Goal: Browse casually: Explore the website without a specific task or goal

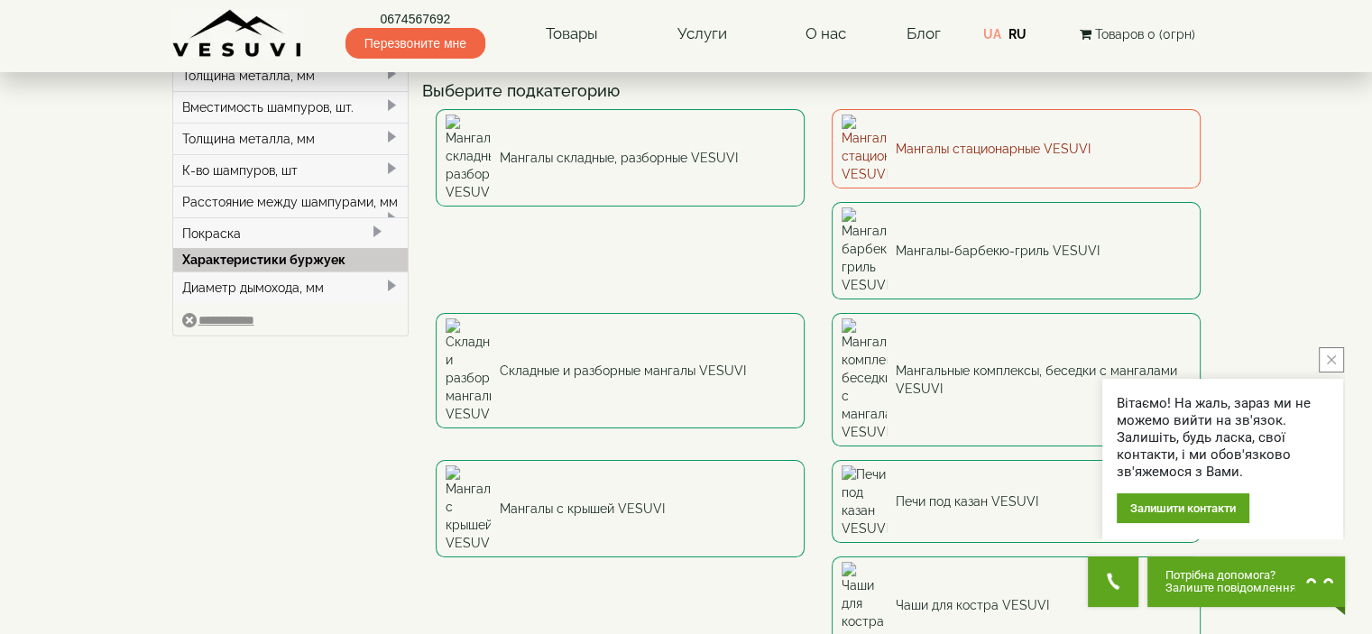
scroll to position [111, 0]
click at [931, 143] on link "Мангалы стационарные VESUVI" at bounding box center [1016, 151] width 369 height 79
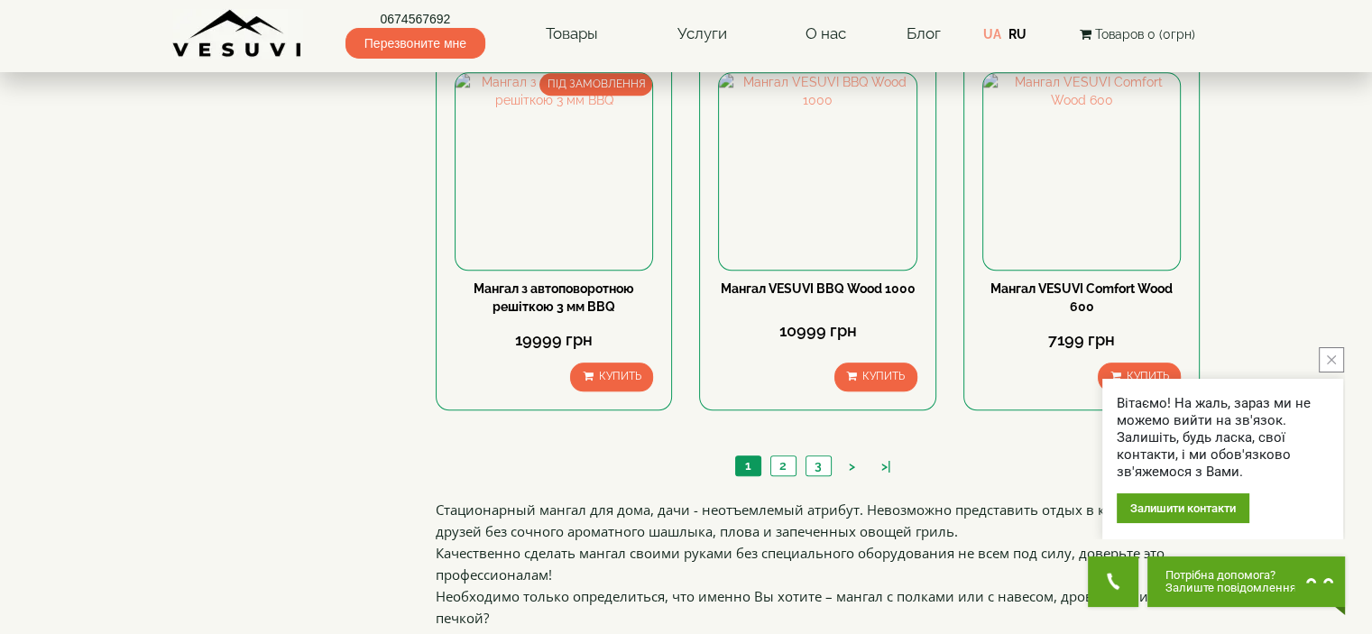
scroll to position [1741, 0]
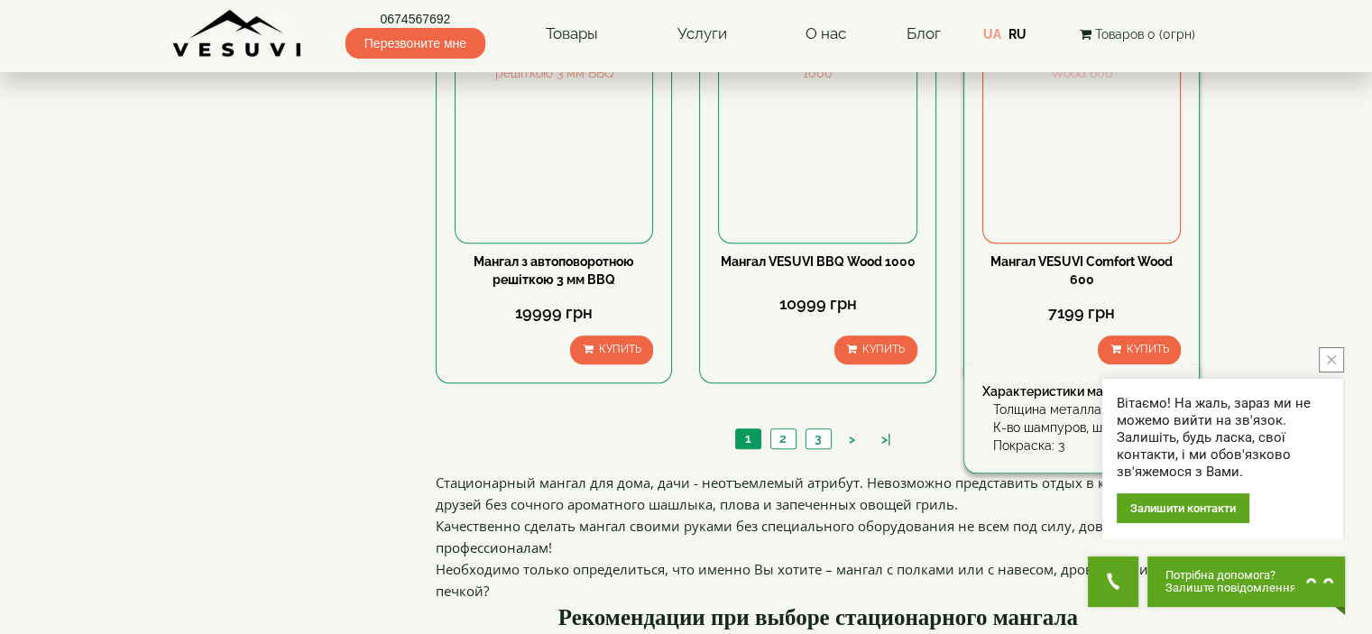
click at [1042, 164] on img at bounding box center [1081, 144] width 197 height 197
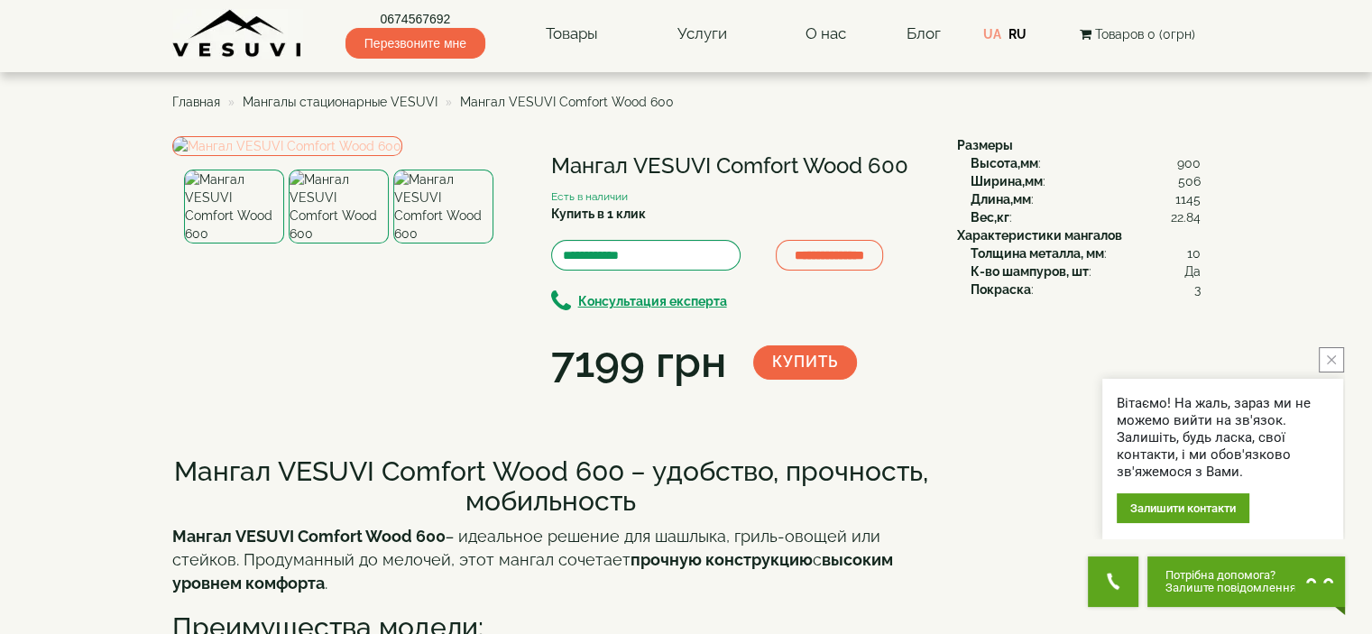
click at [350, 156] on img at bounding box center [287, 146] width 230 height 20
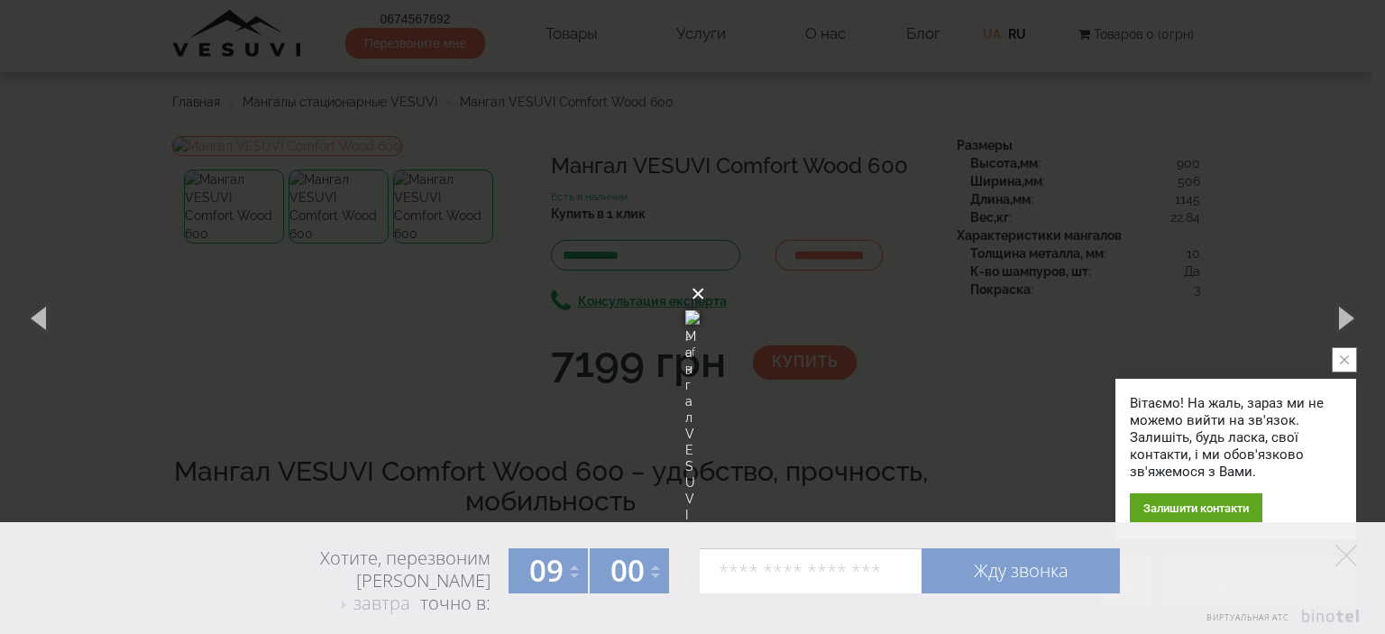
click at [705, 274] on button "×" at bounding box center [698, 294] width 14 height 40
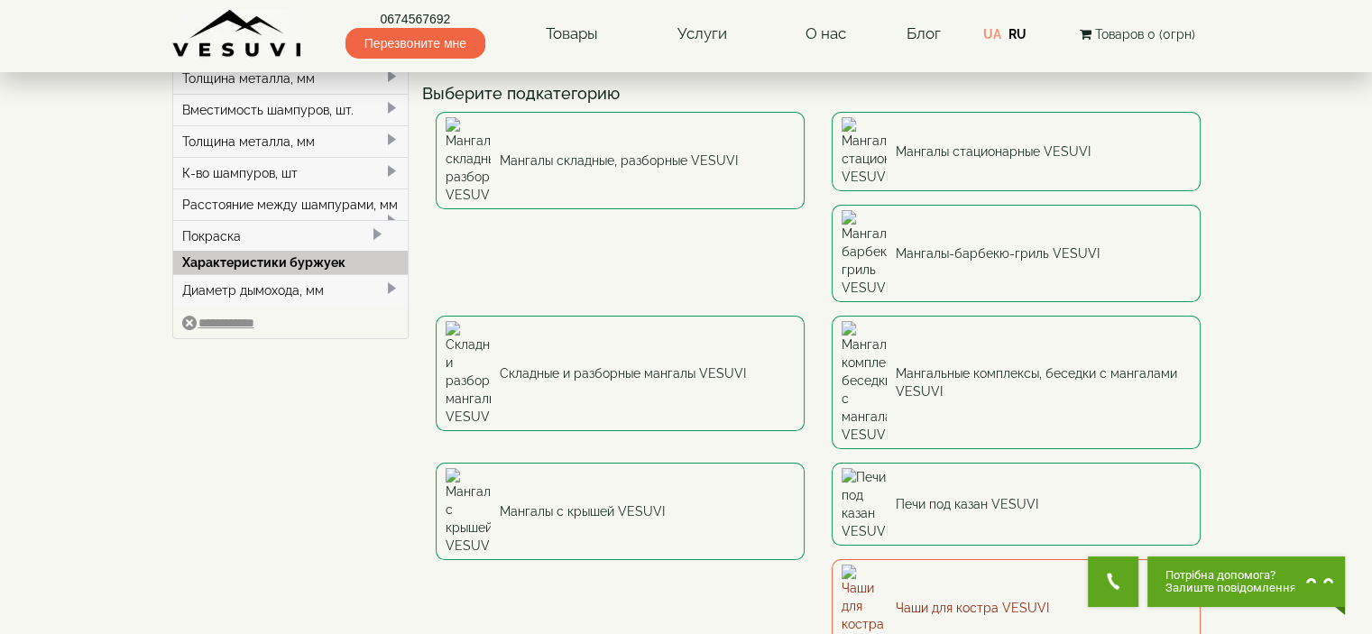
click at [929, 559] on link "Чаши для костра VESUVI" at bounding box center [1016, 607] width 369 height 97
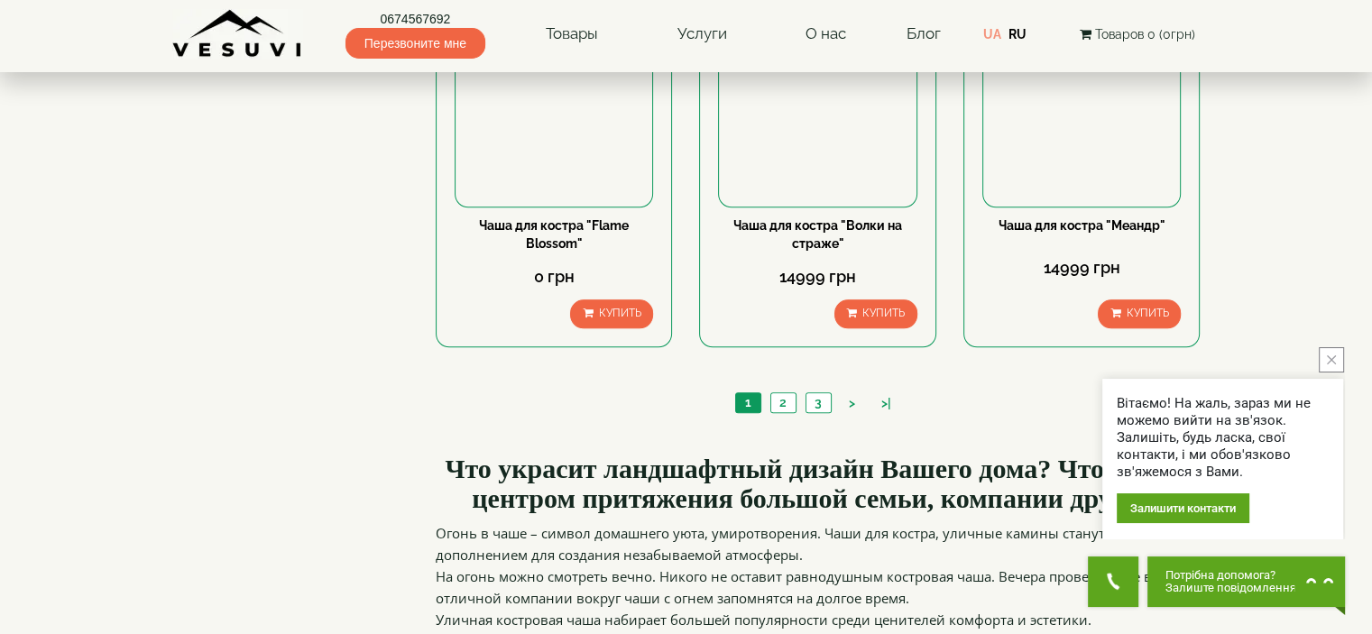
scroll to position [1782, 0]
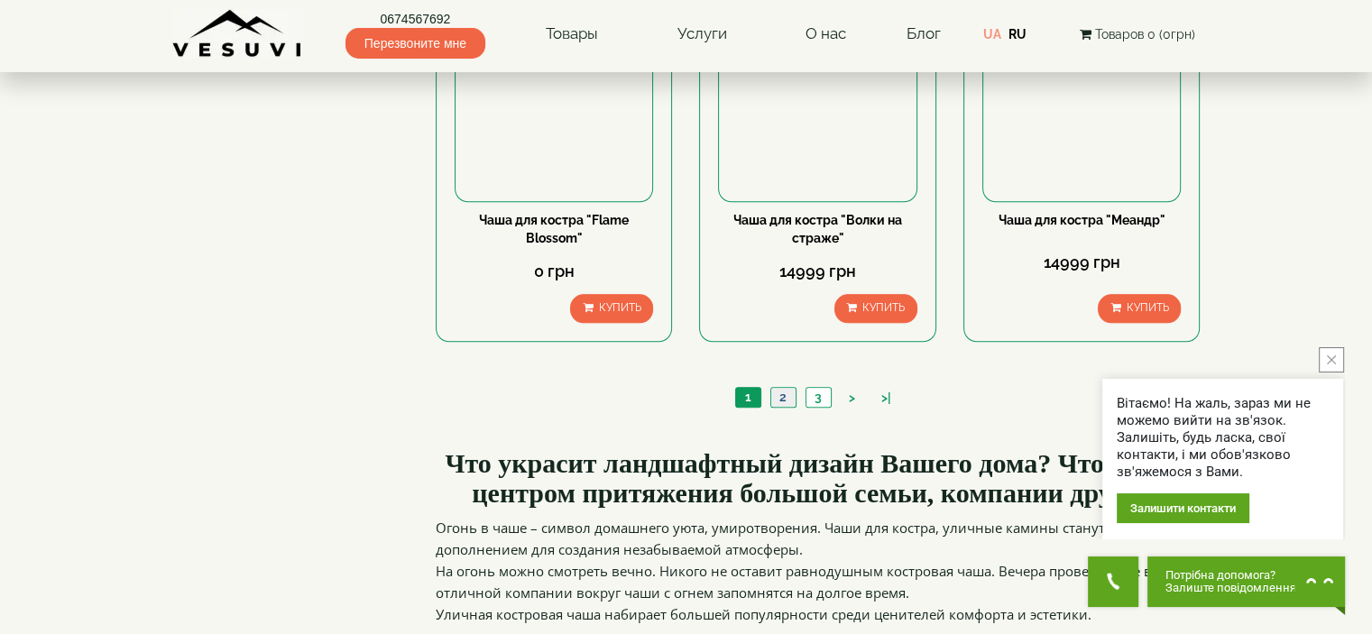
click at [785, 391] on link "2" at bounding box center [782, 397] width 25 height 19
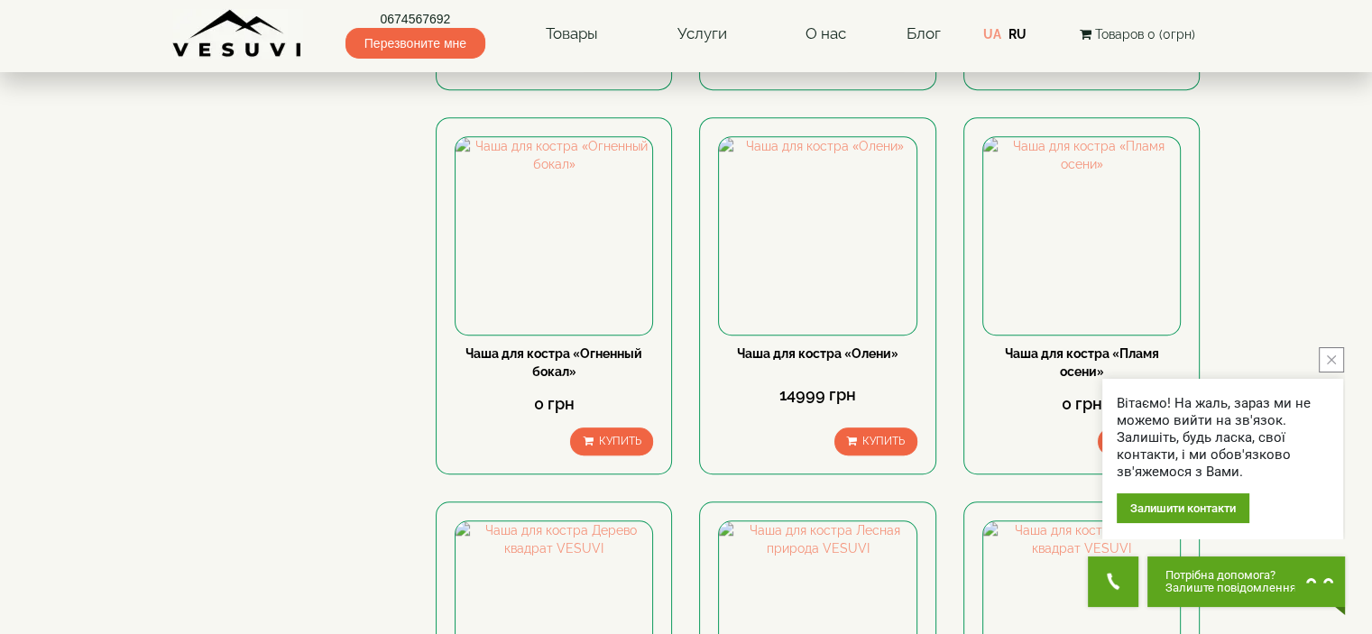
scroll to position [1266, 0]
click at [821, 285] on img at bounding box center [817, 234] width 197 height 197
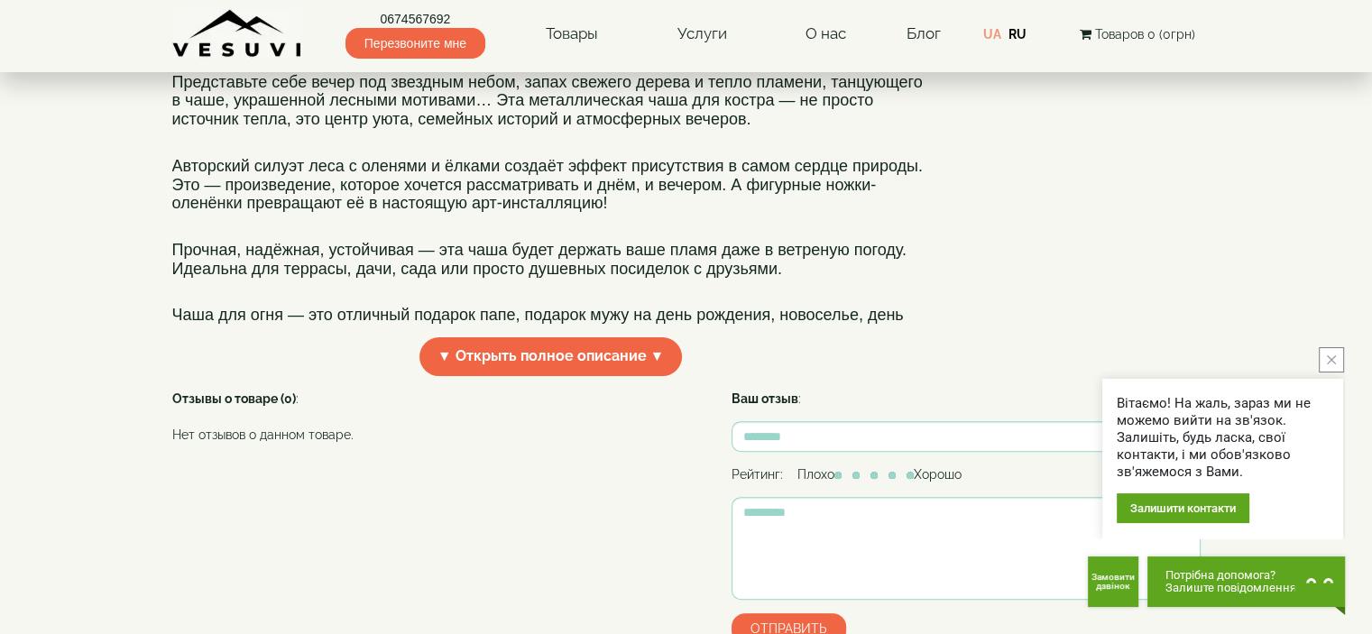
scroll to position [476, 0]
click at [264, 30] on img at bounding box center [237, 34] width 131 height 50
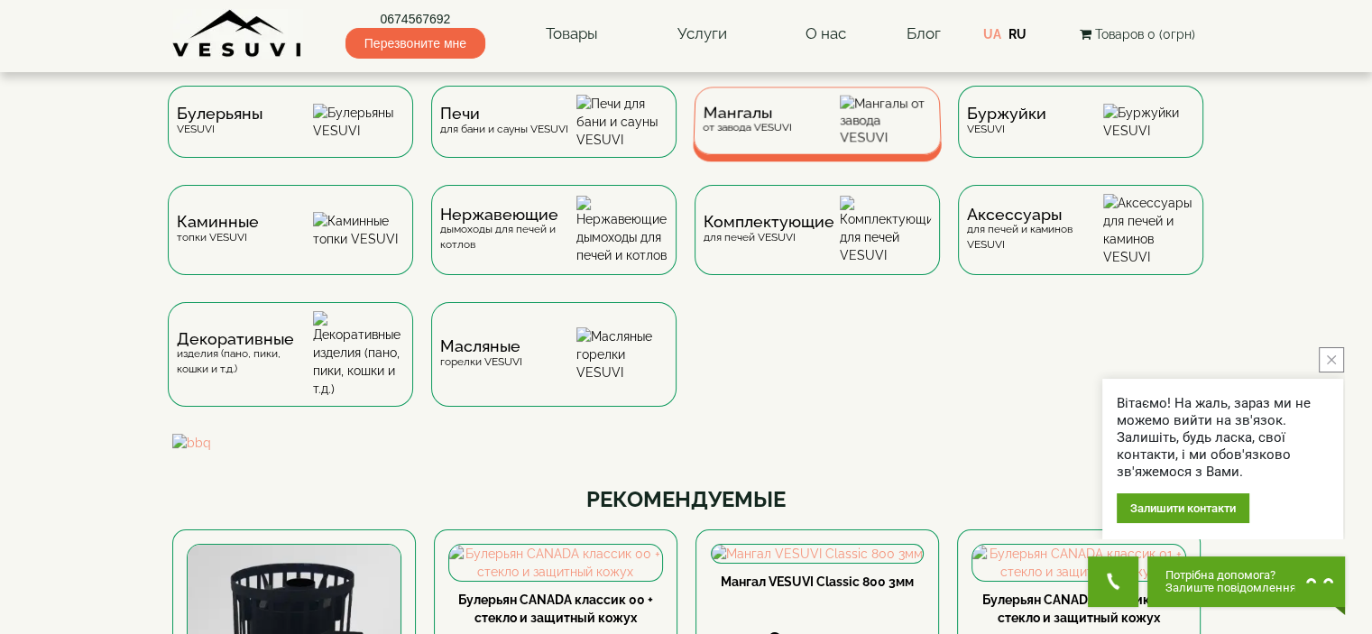
click at [750, 120] on span "Мангалы" at bounding box center [747, 113] width 89 height 14
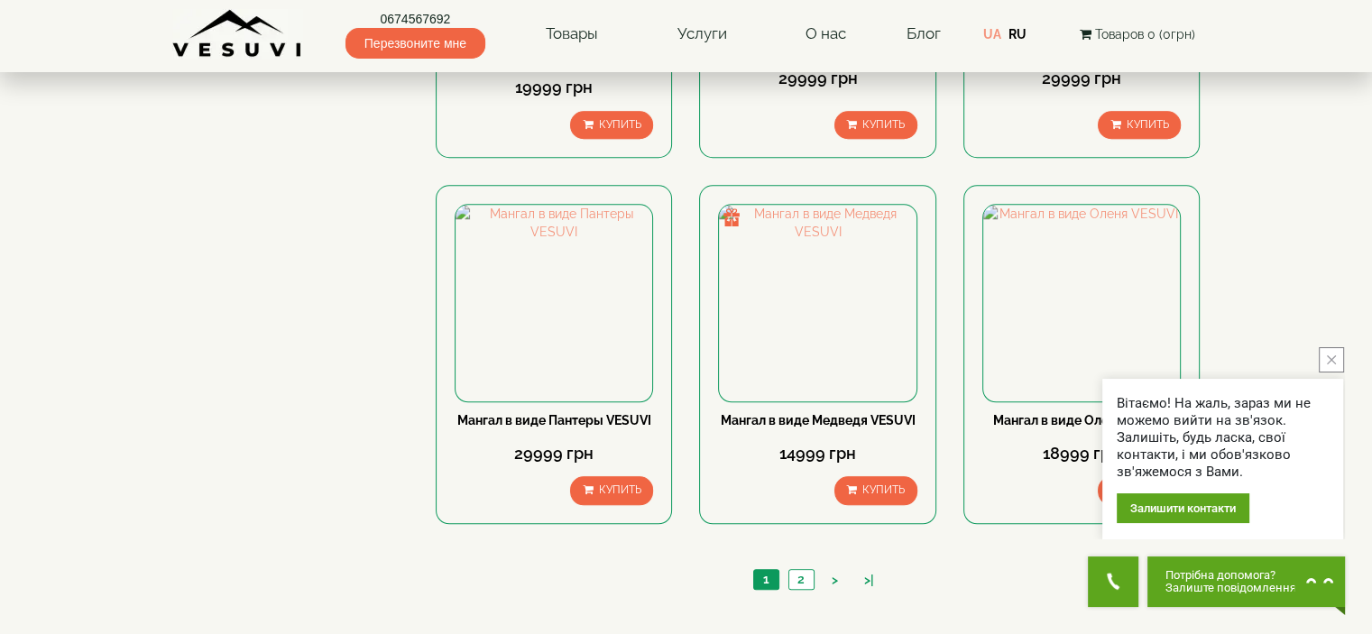
scroll to position [1568, 0]
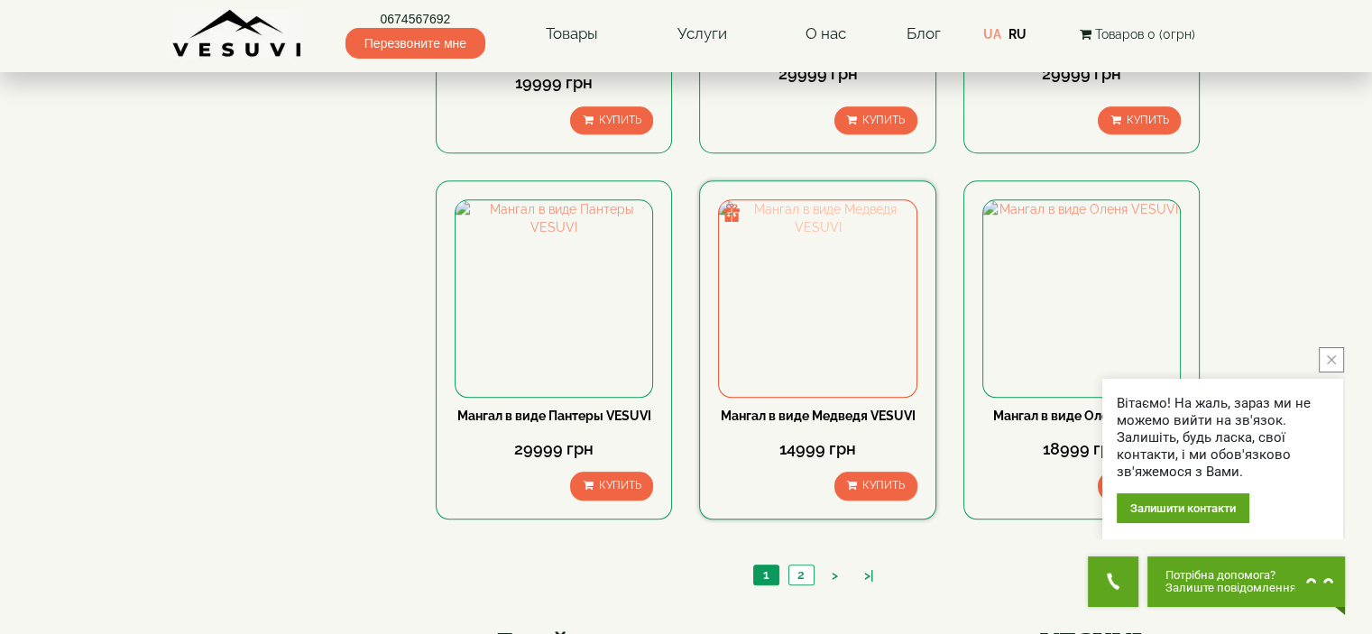
click at [841, 299] on img at bounding box center [817, 298] width 197 height 197
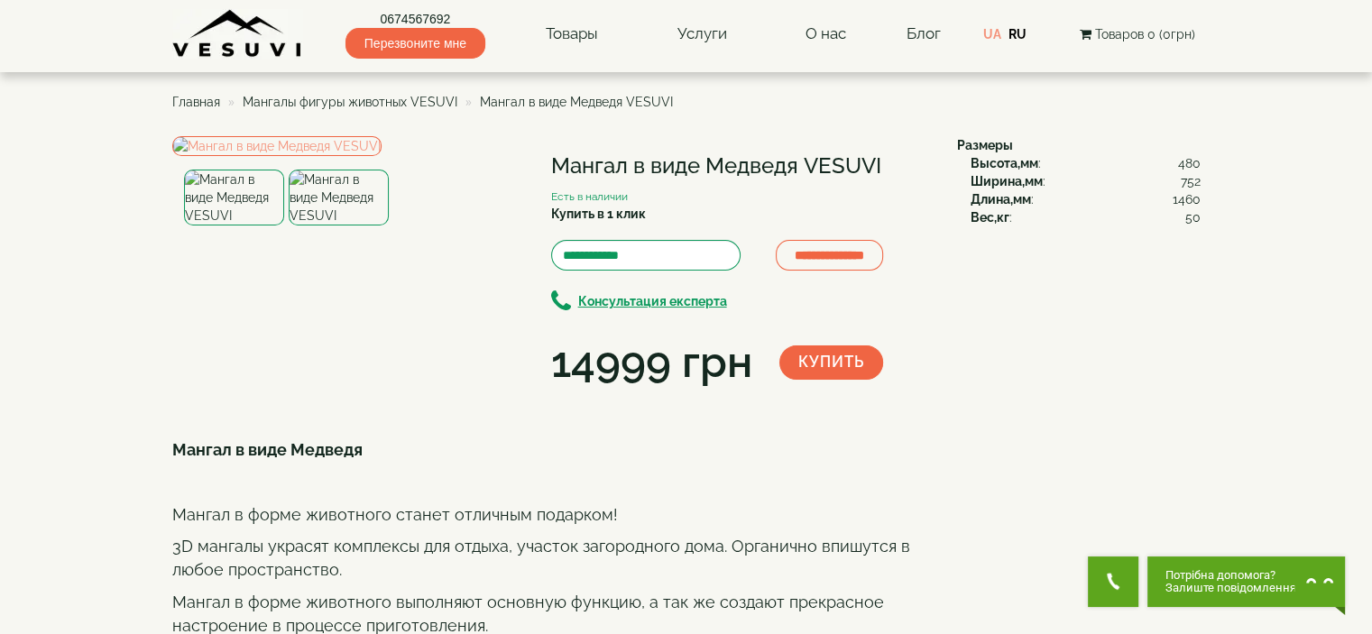
click at [351, 225] on img at bounding box center [339, 198] width 100 height 56
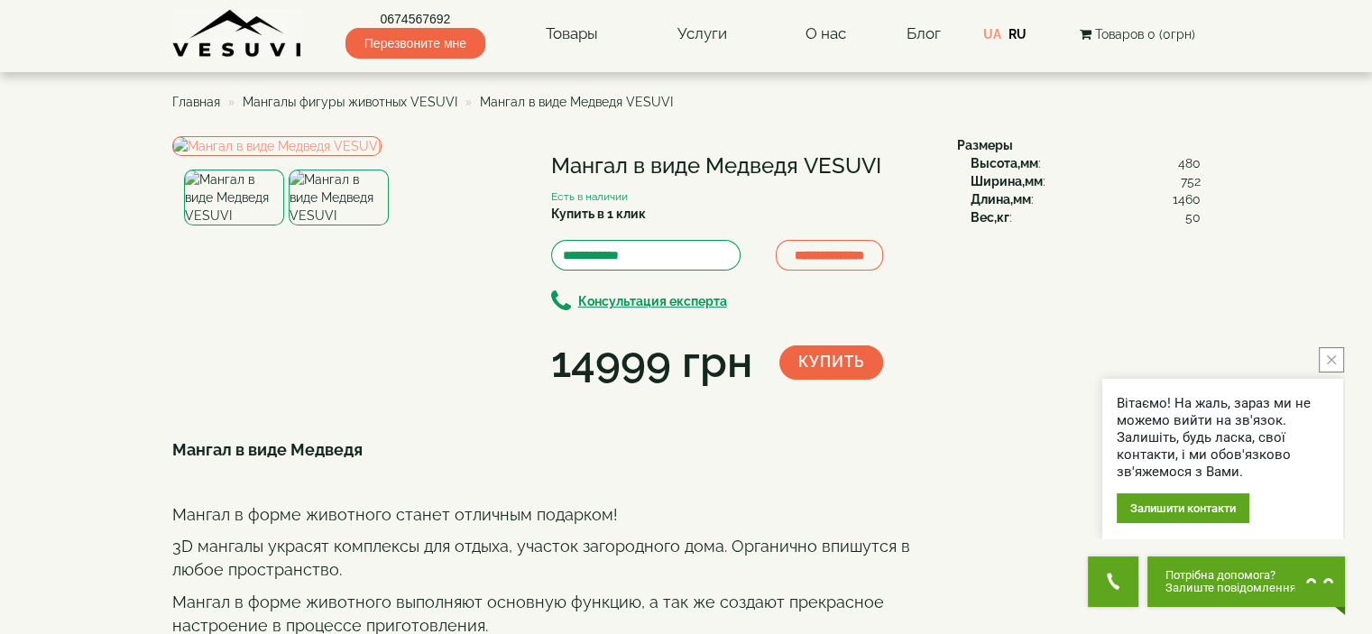
click at [245, 42] on img at bounding box center [237, 34] width 131 height 50
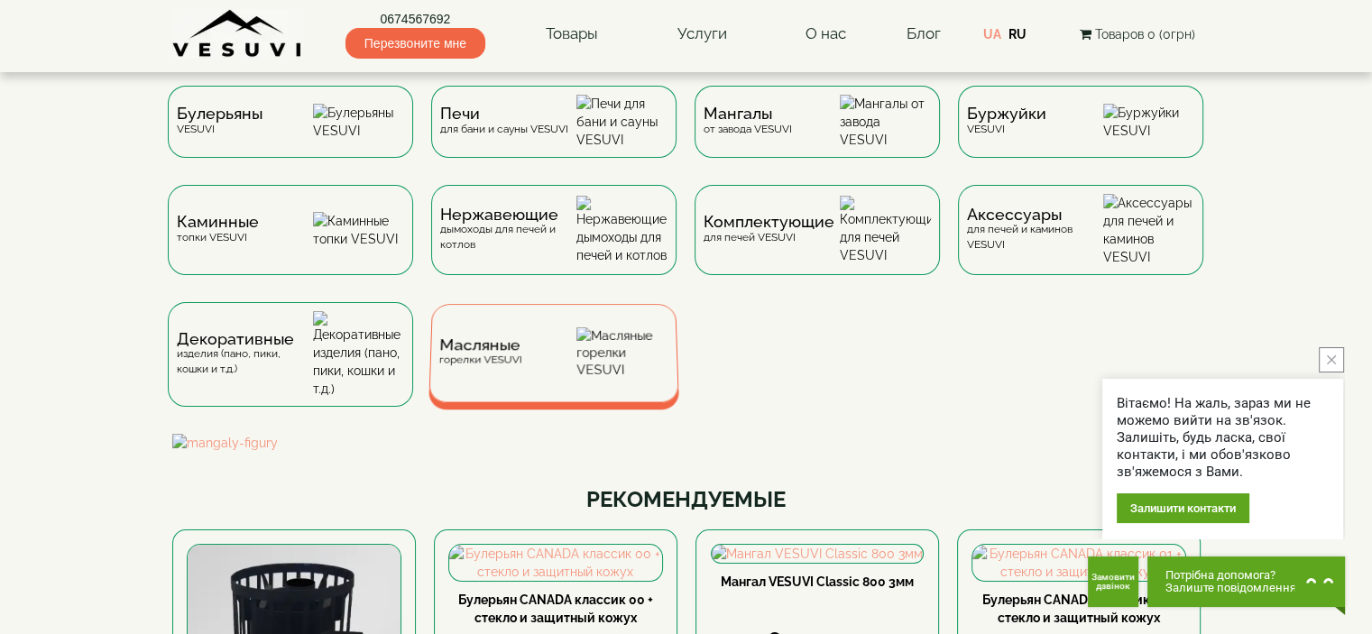
click at [527, 374] on div "Масляные горелки VESUVI" at bounding box center [553, 353] width 251 height 98
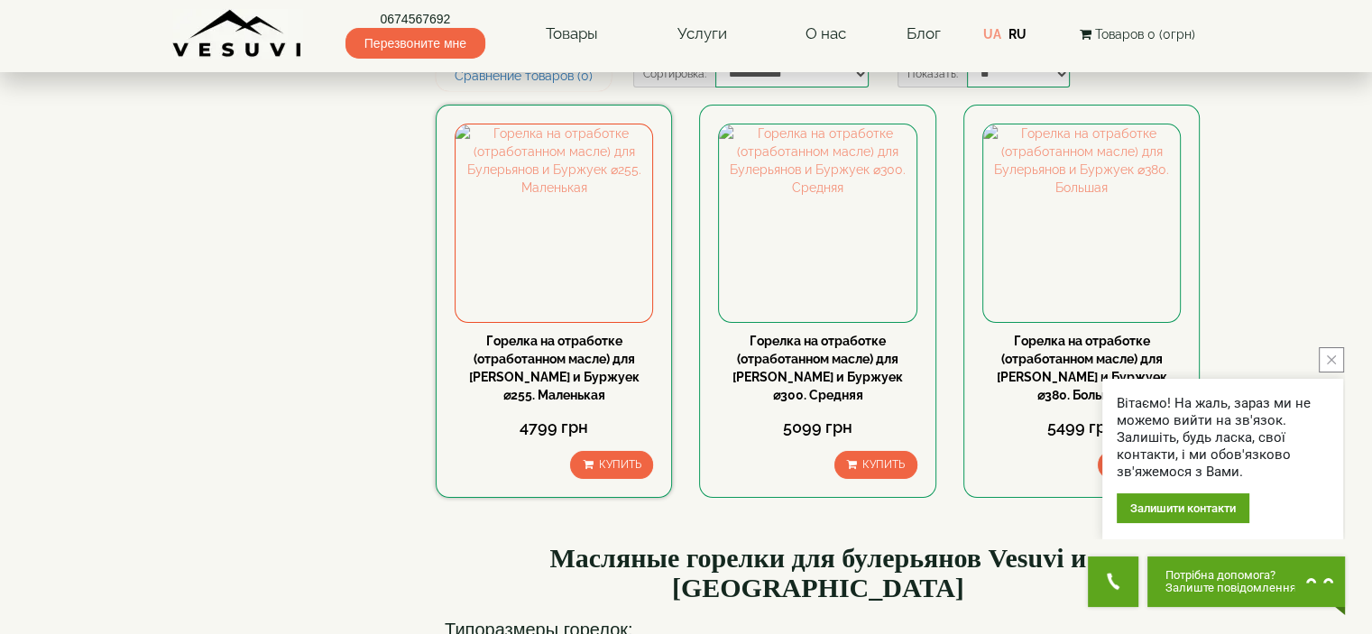
scroll to position [125, 0]
click at [599, 165] on img at bounding box center [553, 223] width 197 height 197
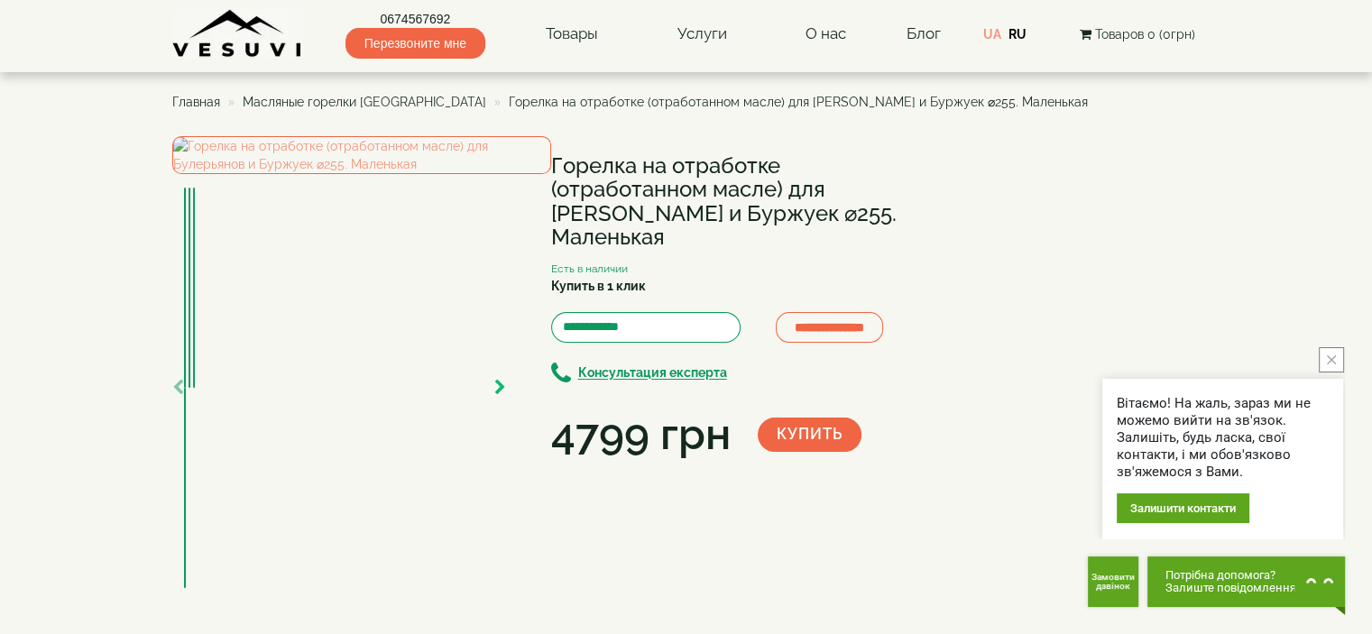
click at [501, 396] on icon "button" at bounding box center [500, 388] width 12 height 16
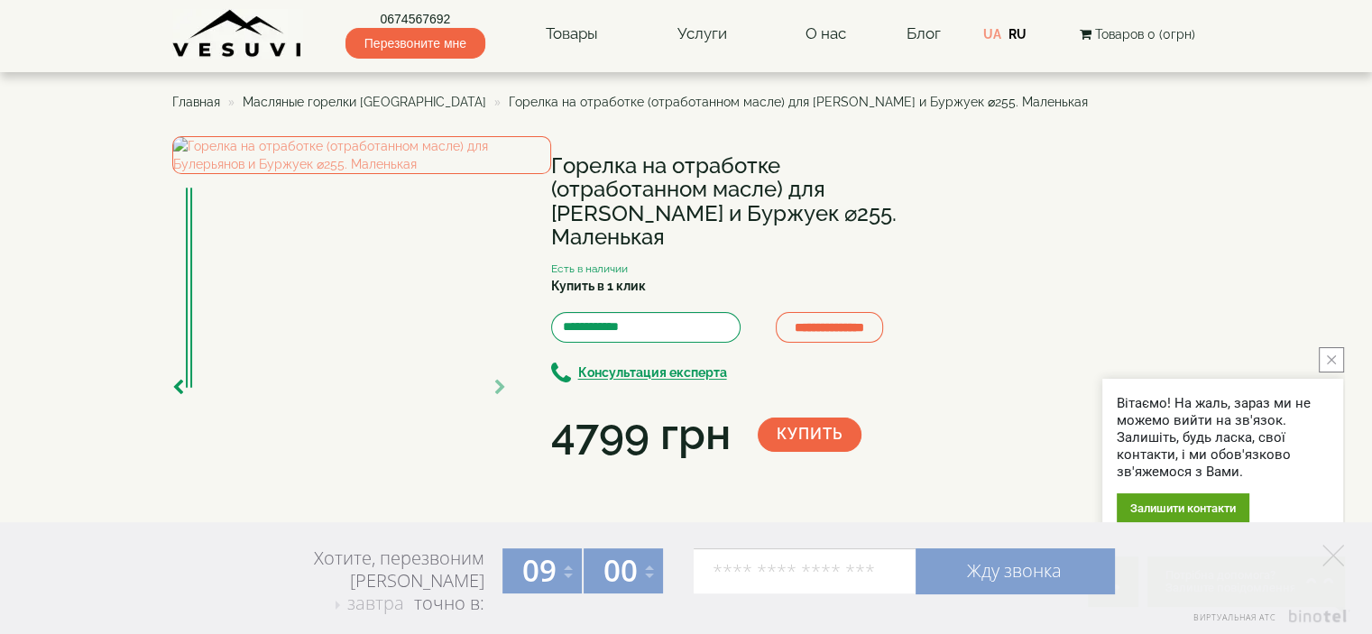
click at [256, 37] on img at bounding box center [237, 34] width 131 height 50
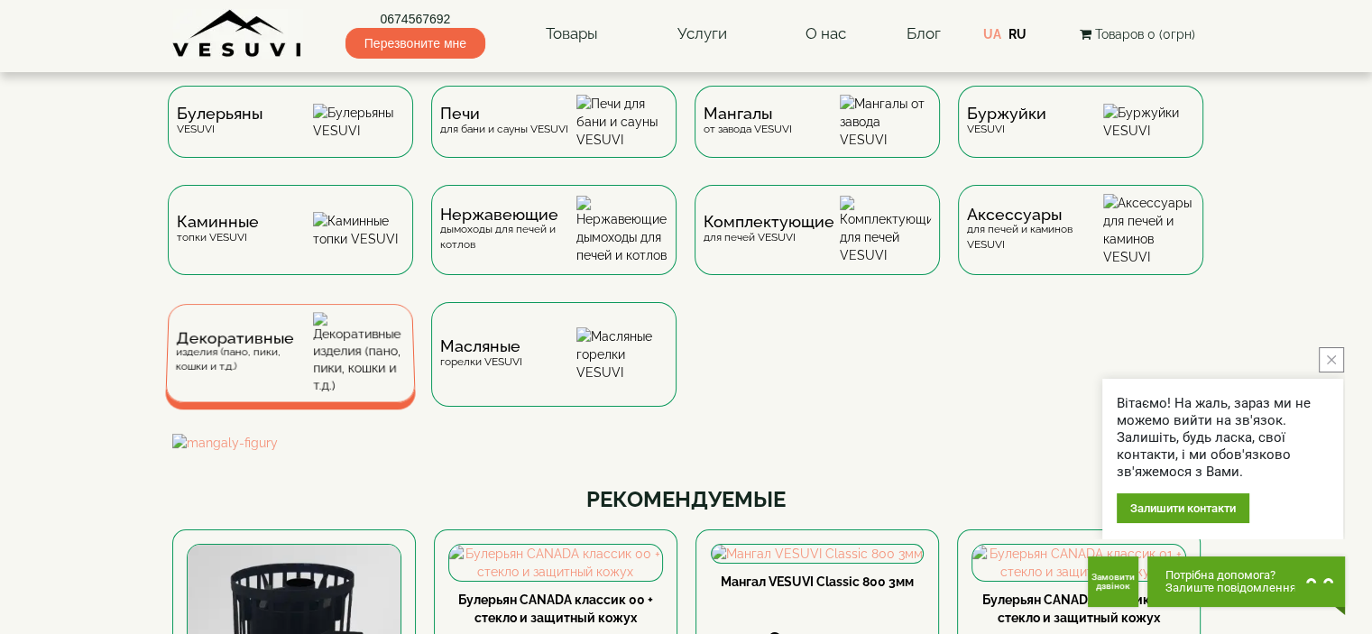
click at [310, 345] on span "Декоративные" at bounding box center [244, 339] width 137 height 14
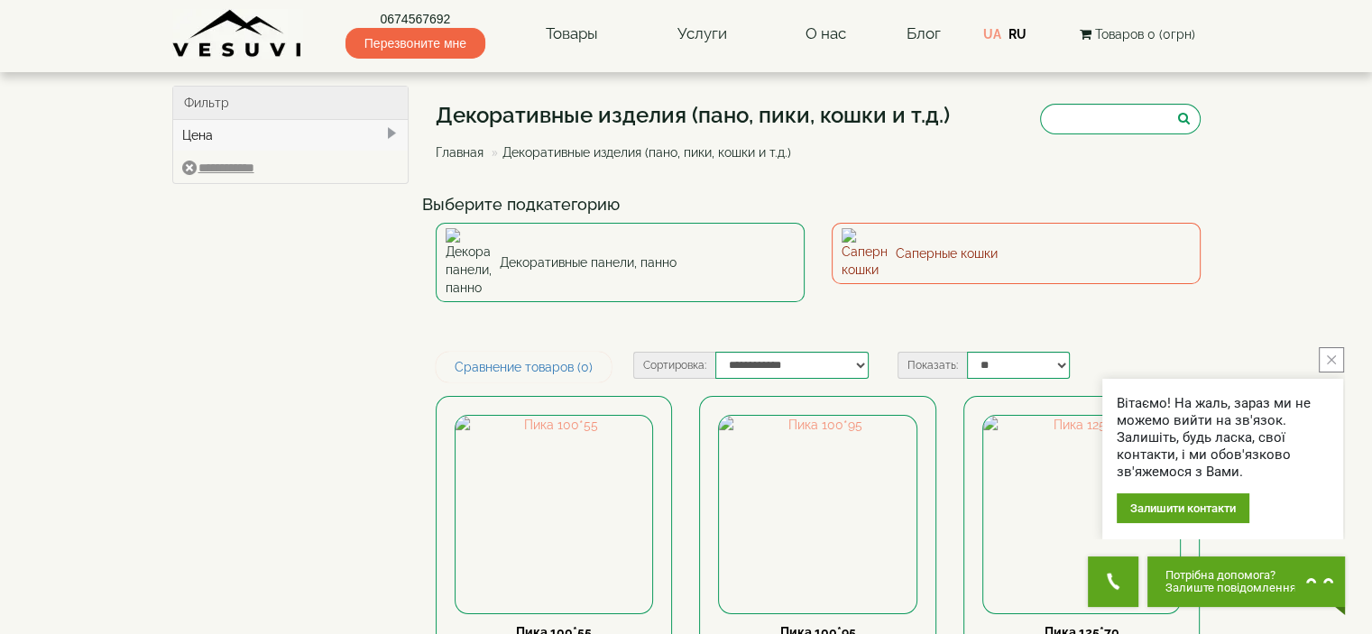
click at [894, 247] on link "Саперные кошки" at bounding box center [1016, 253] width 369 height 61
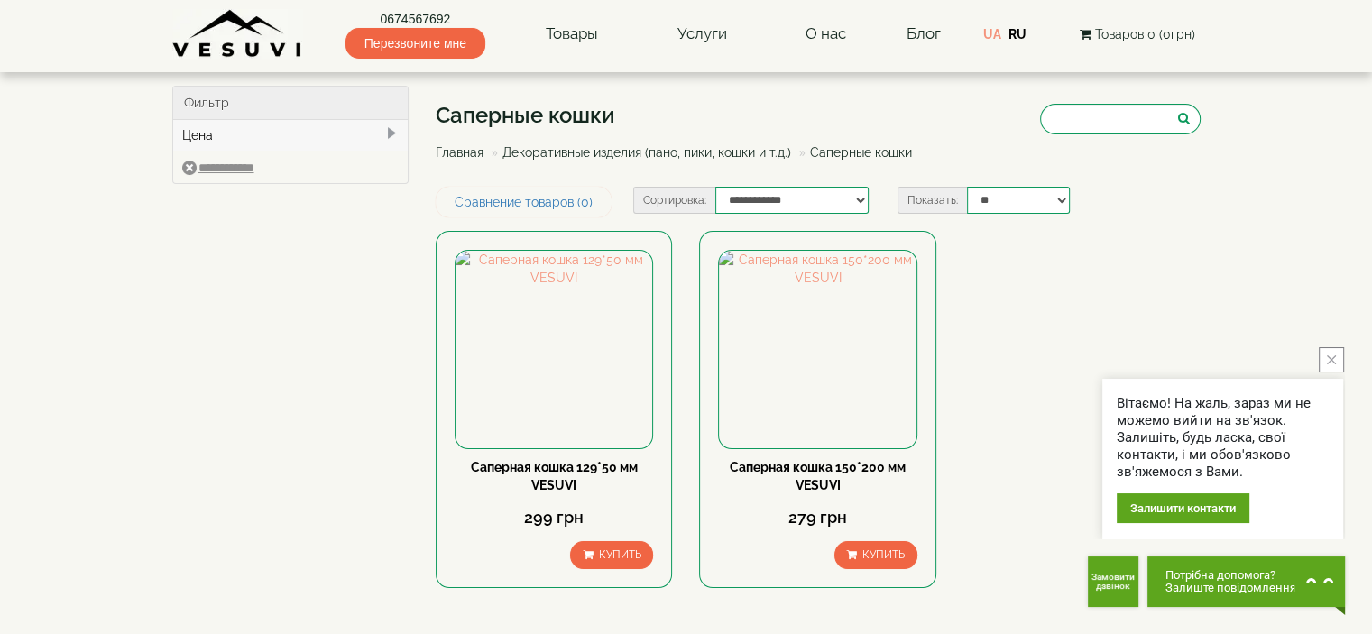
click at [258, 39] on img at bounding box center [237, 34] width 131 height 50
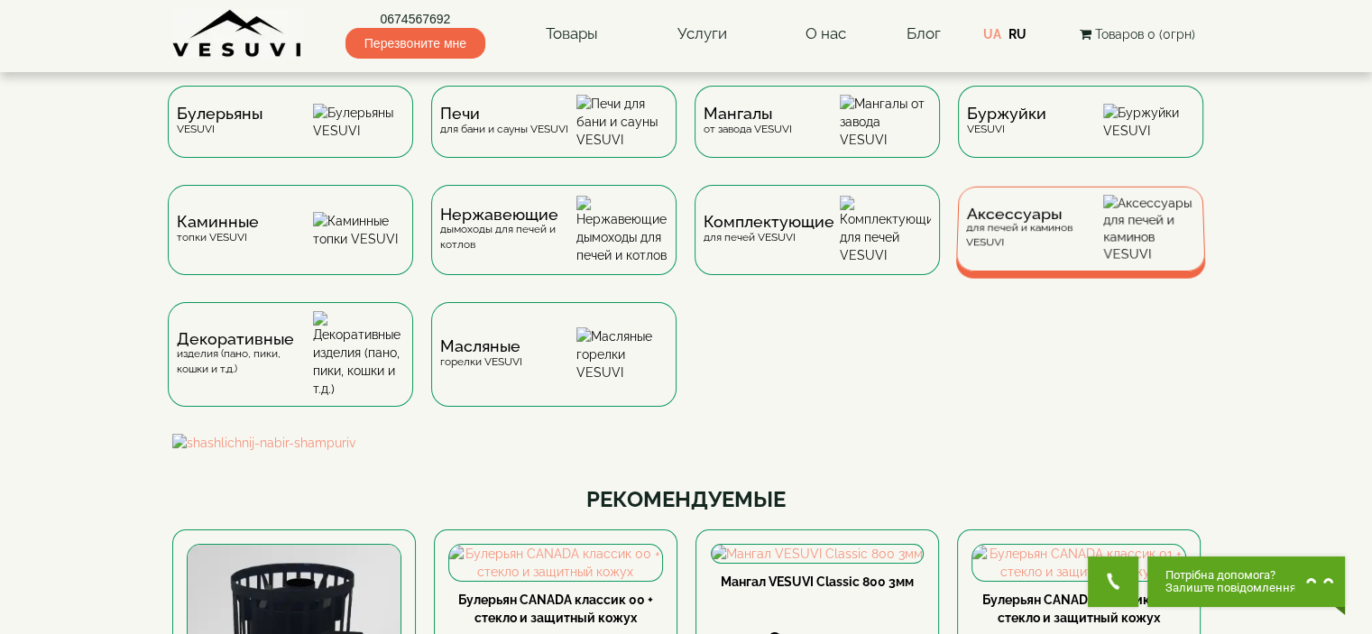
click at [1006, 221] on span "Аксессуары" at bounding box center [1034, 214] width 137 height 14
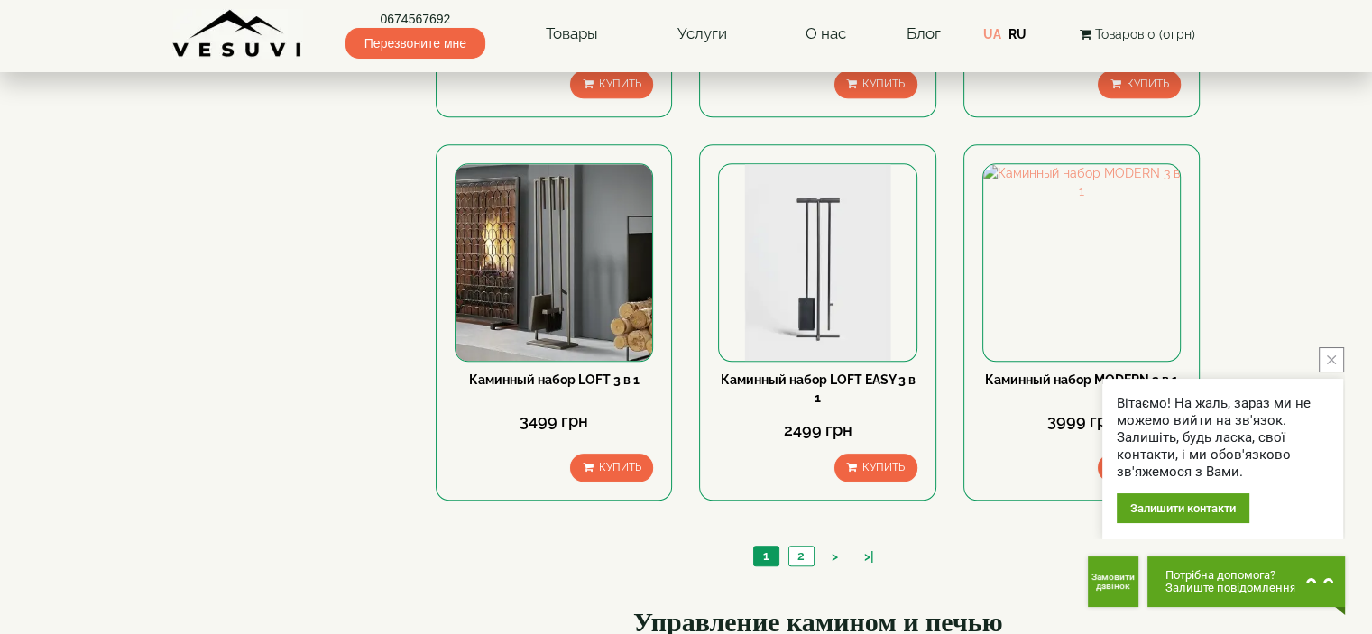
scroll to position [1825, 0]
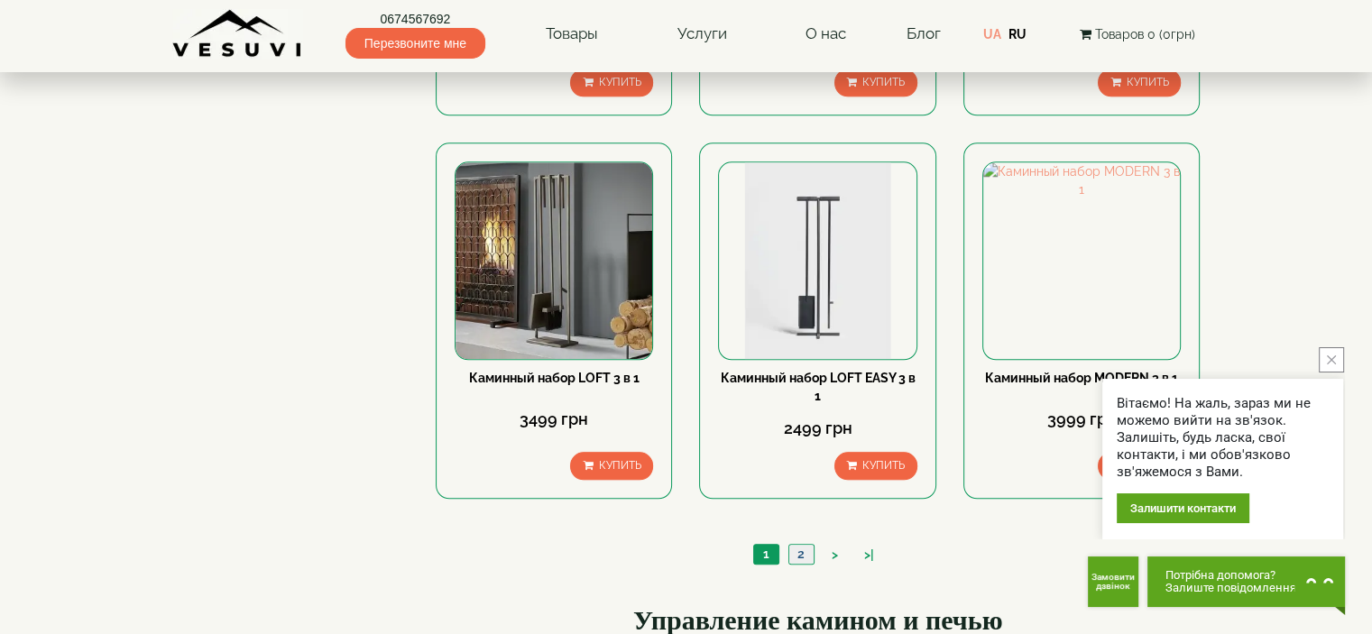
click at [798, 545] on link "2" at bounding box center [800, 554] width 25 height 19
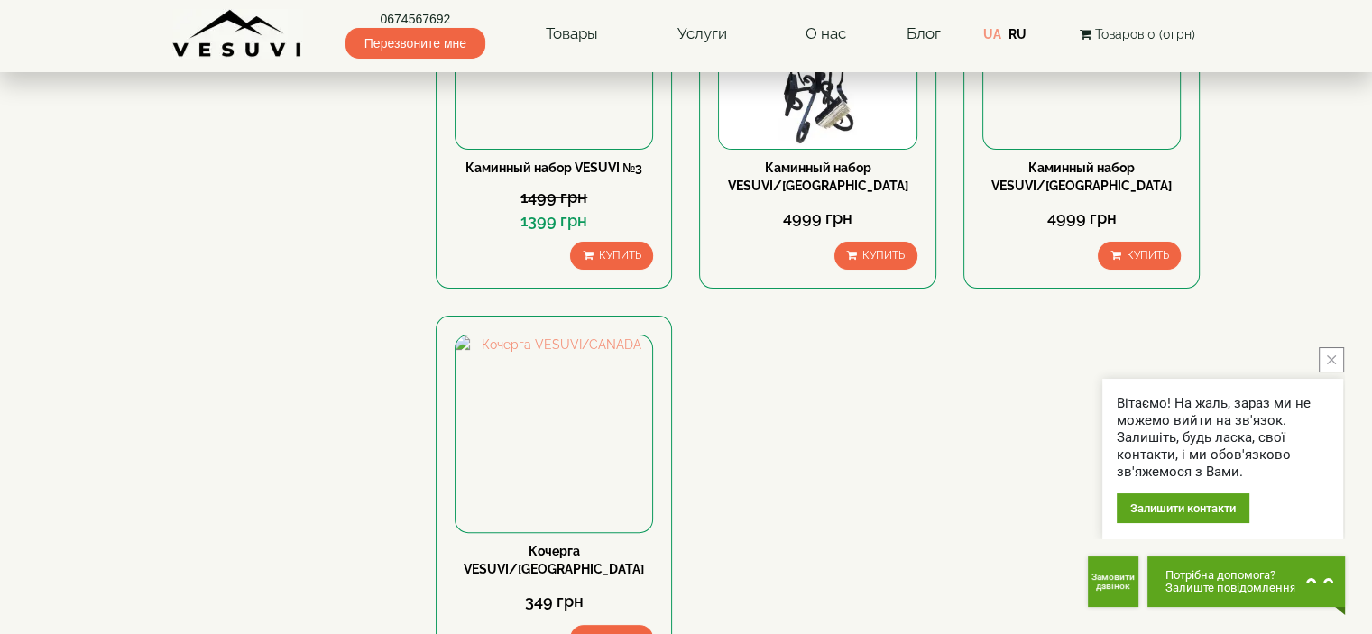
scroll to position [859, 0]
